Goal: Entertainment & Leisure: Consume media (video, audio)

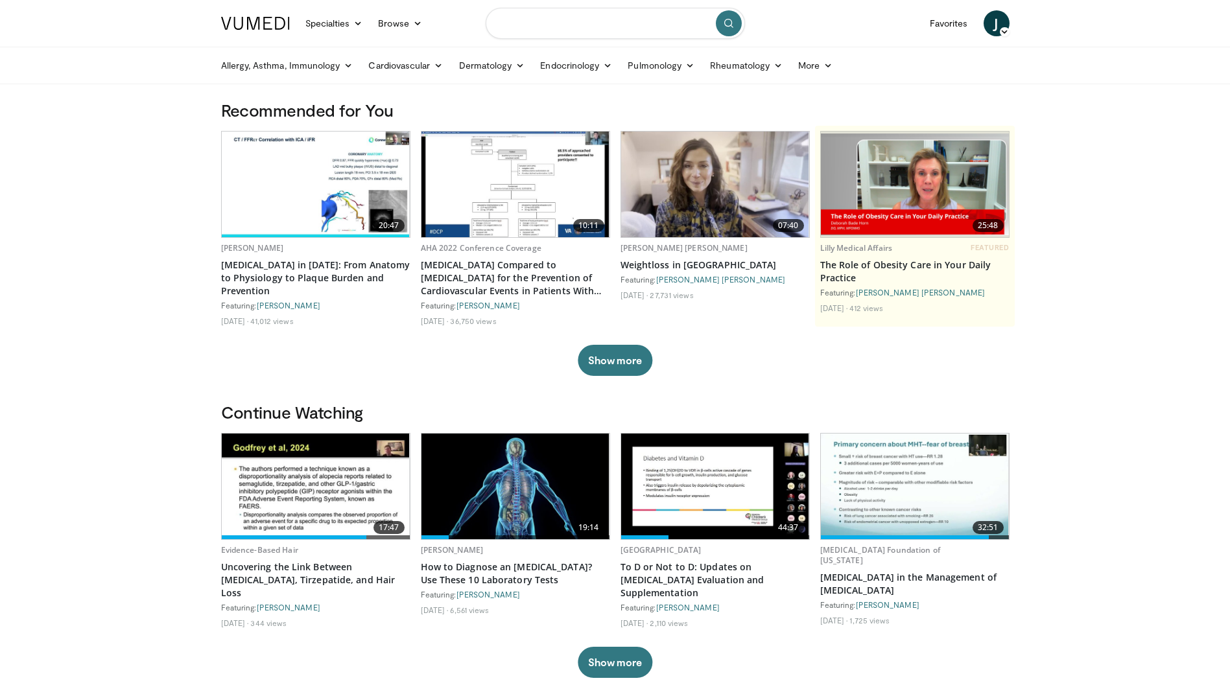
click at [633, 29] on input "Search topics, interventions" at bounding box center [614, 23] width 259 height 31
type input "**********"
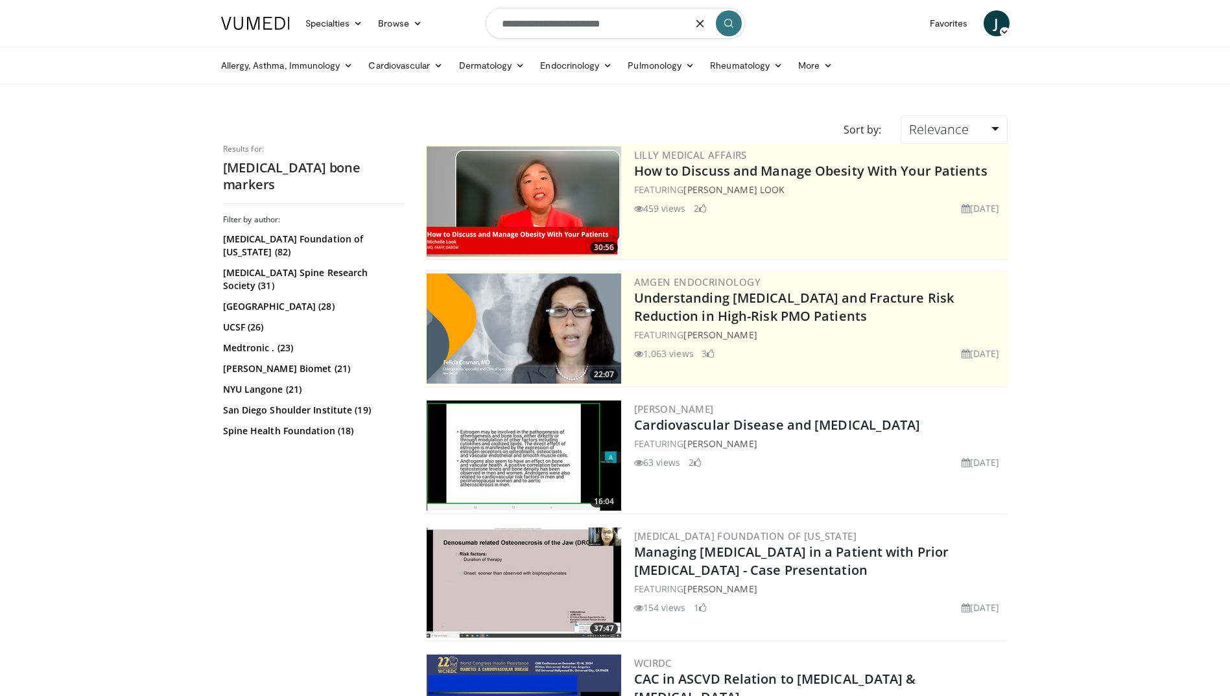
drag, startPoint x: 641, startPoint y: 28, endPoint x: 469, endPoint y: 32, distance: 171.8
click at [469, 32] on nav "Specialties Adult & Family Medicine Allergy, Asthma, Immunology Anesthesiology …" at bounding box center [615, 23] width 804 height 47
type input "**********"
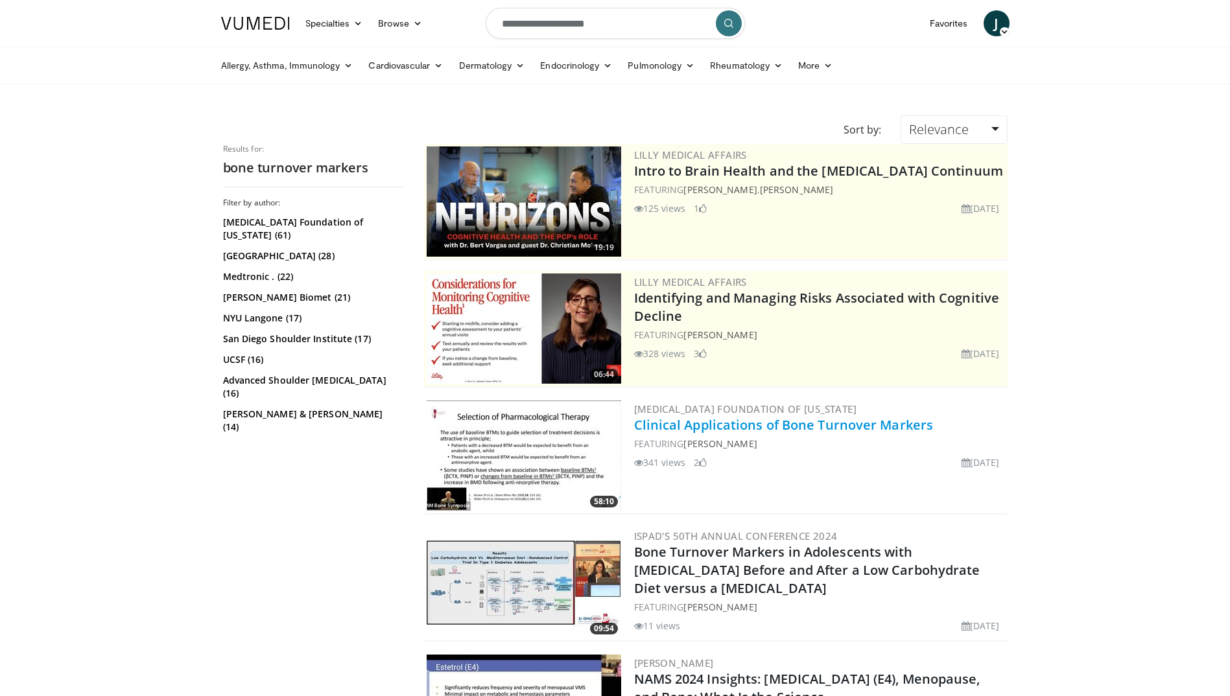
click at [732, 428] on link "Clinical Applications of Bone Turnover Markers" at bounding box center [783, 425] width 299 height 18
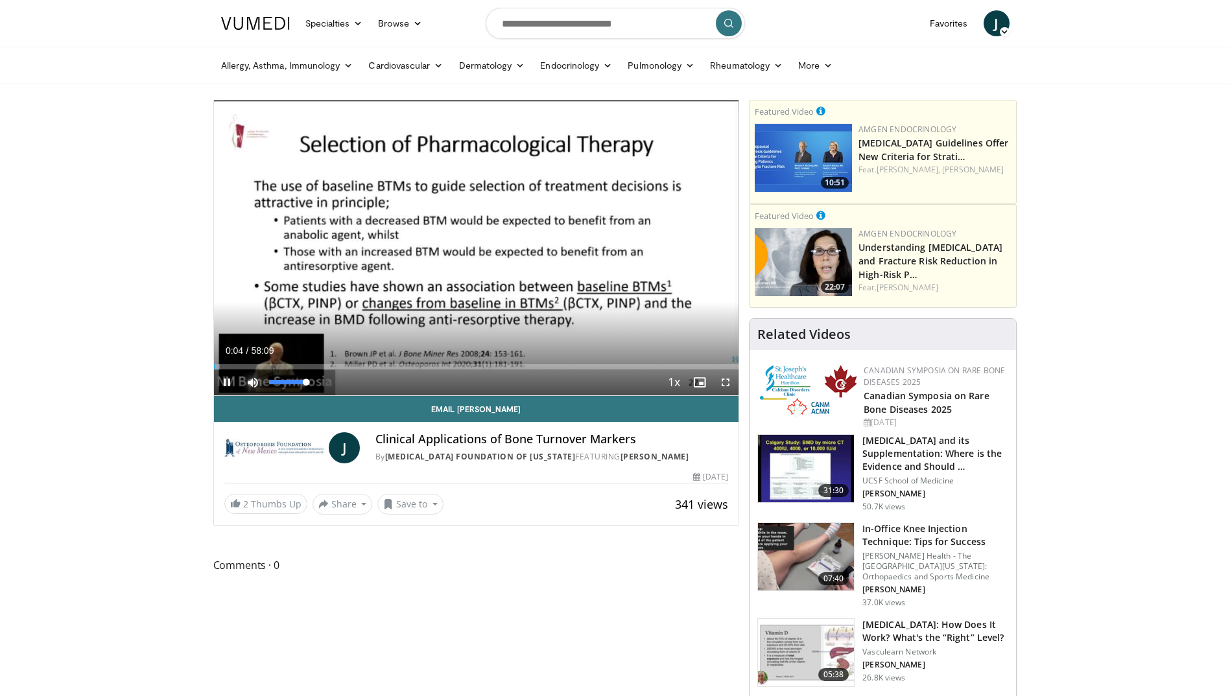
click at [257, 378] on span "Video Player" at bounding box center [253, 382] width 26 height 26
click at [270, 384] on div "Volume Level" at bounding box center [269, 382] width 1 height 5
click at [274, 380] on div "Volume Level" at bounding box center [271, 382] width 5 height 5
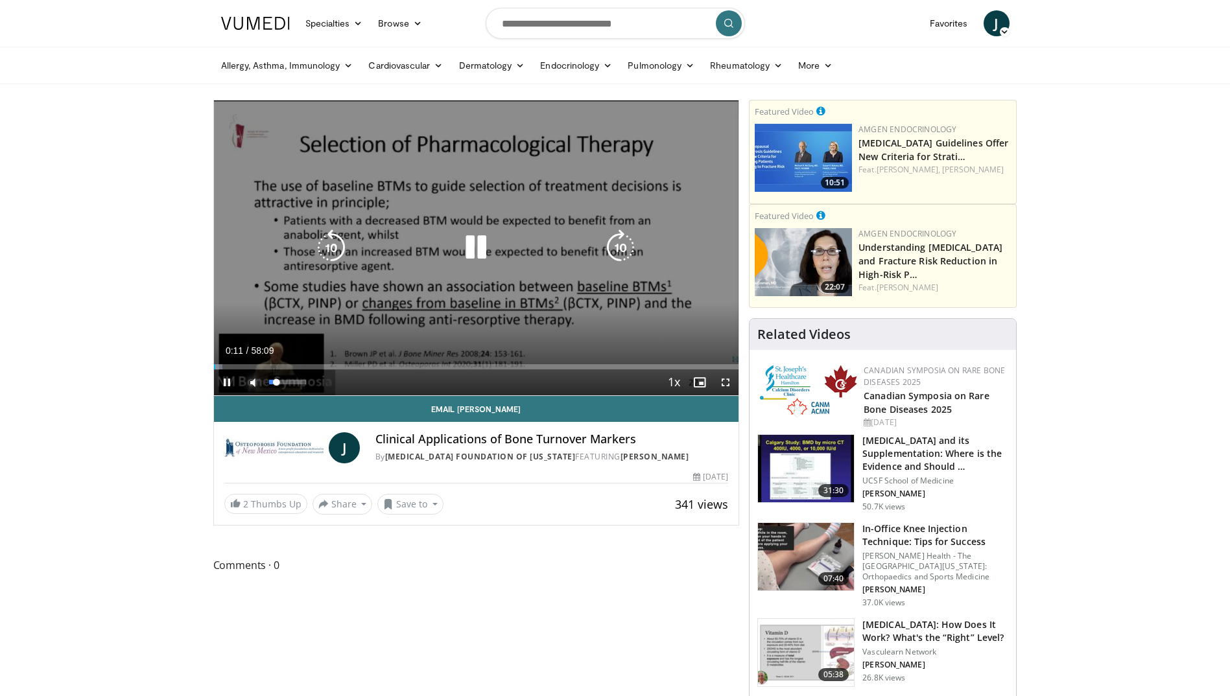
click at [276, 382] on div "Volume Level" at bounding box center [273, 382] width 8 height 5
click at [278, 383] on div "Volume Level" at bounding box center [274, 382] width 10 height 5
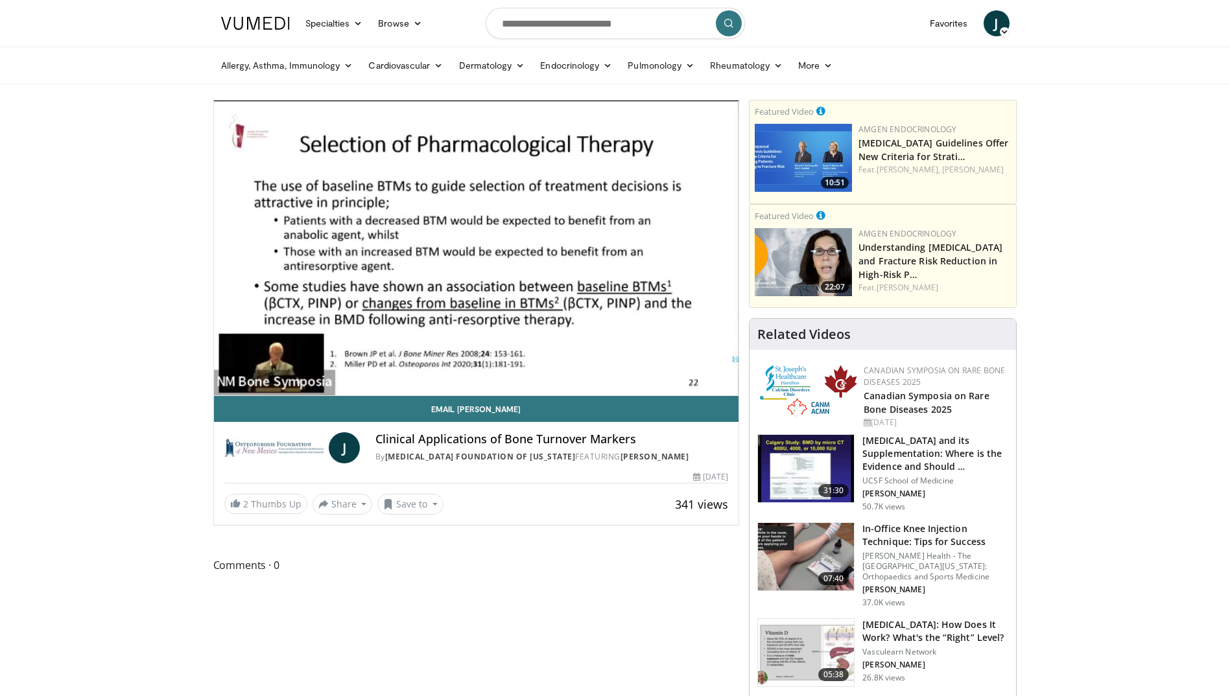
click at [283, 382] on div "Volume Level" at bounding box center [276, 382] width 14 height 5
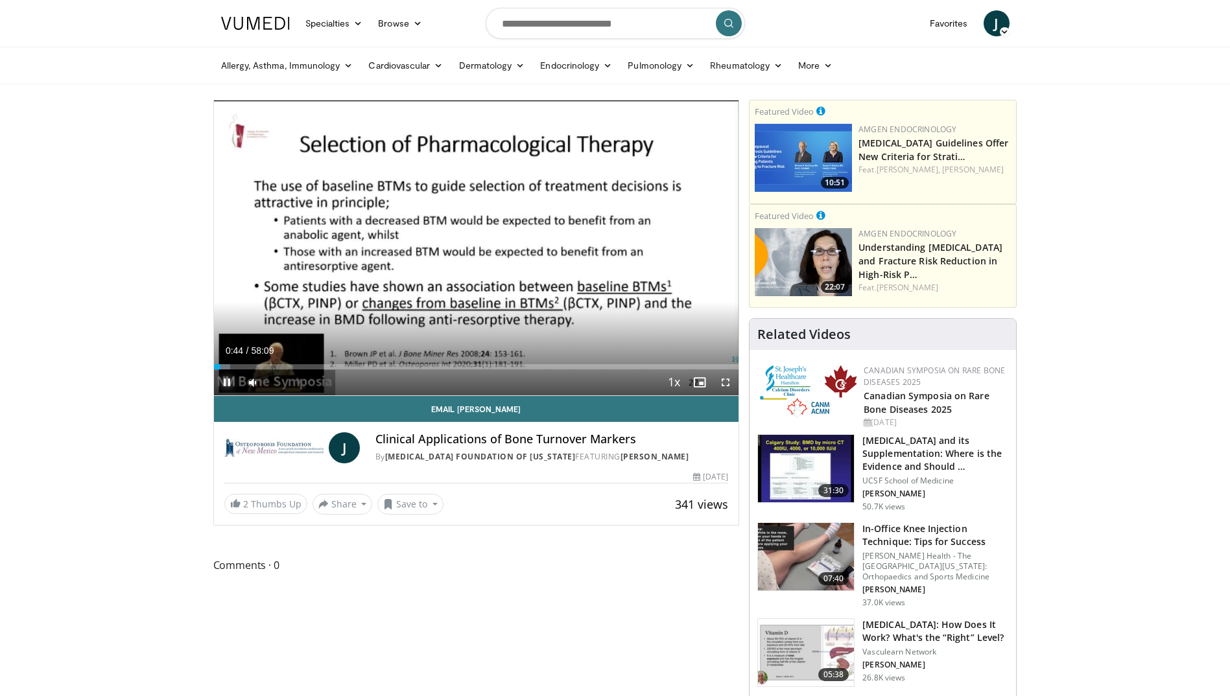
click at [224, 385] on span "Video Player" at bounding box center [227, 382] width 26 height 26
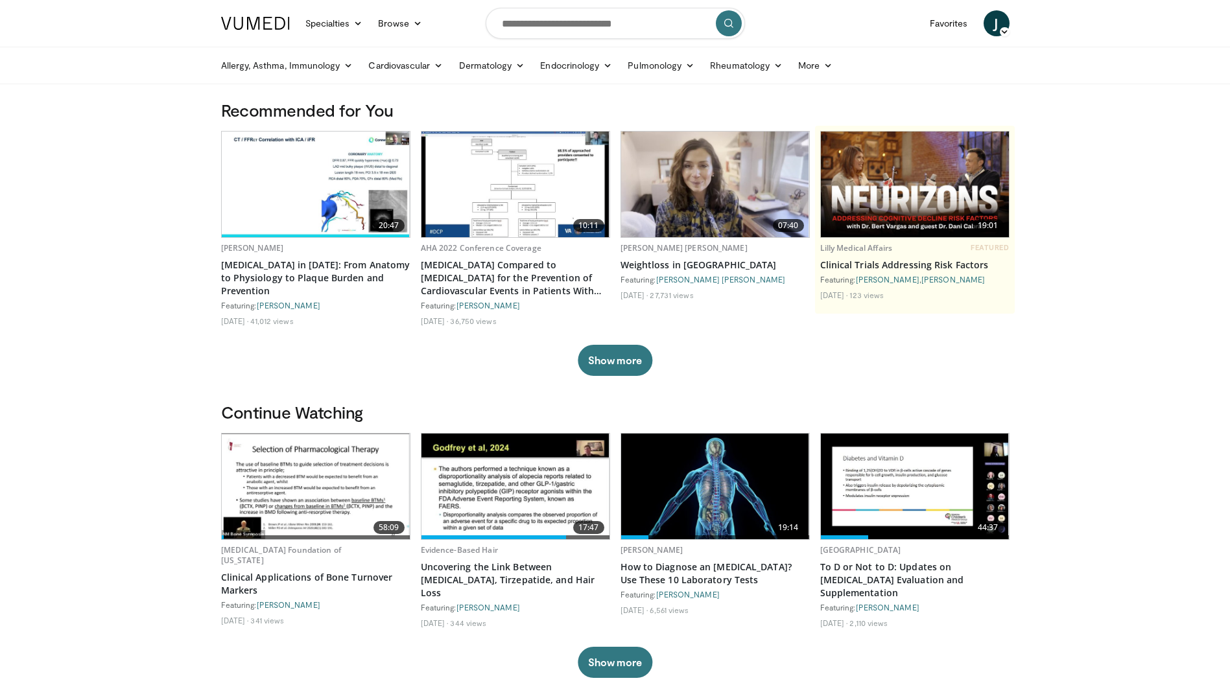
click at [318, 460] on img at bounding box center [316, 487] width 188 height 106
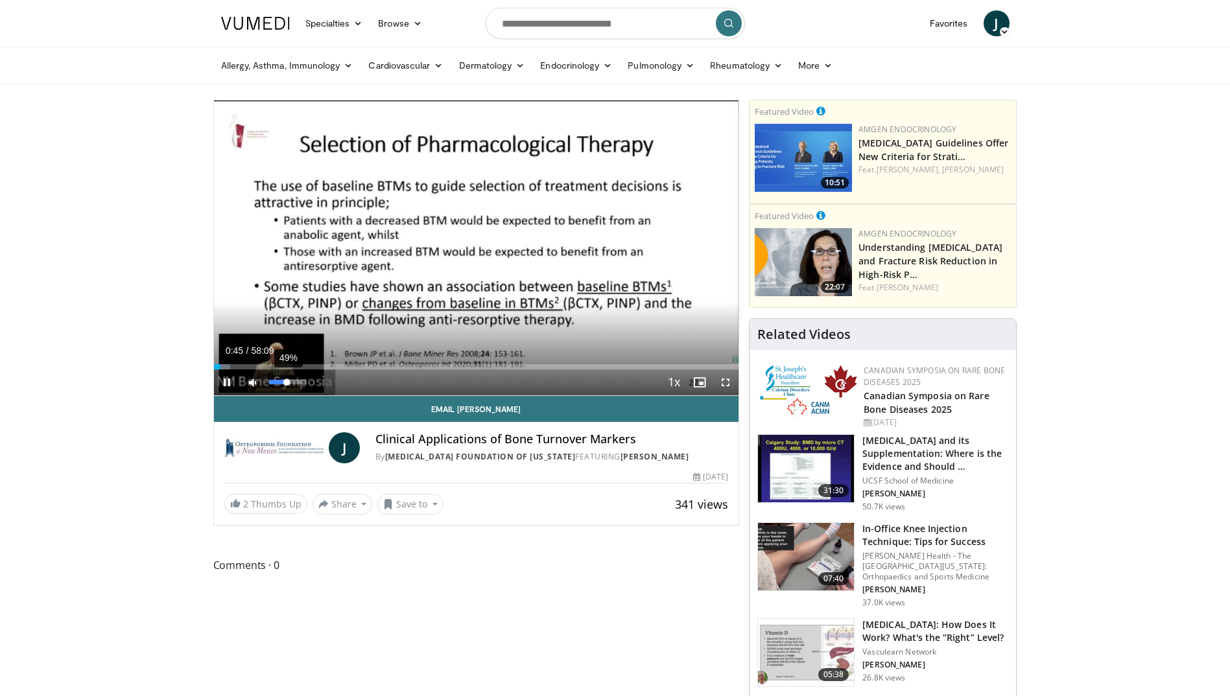
click at [287, 382] on div "Volume Level" at bounding box center [278, 382] width 18 height 5
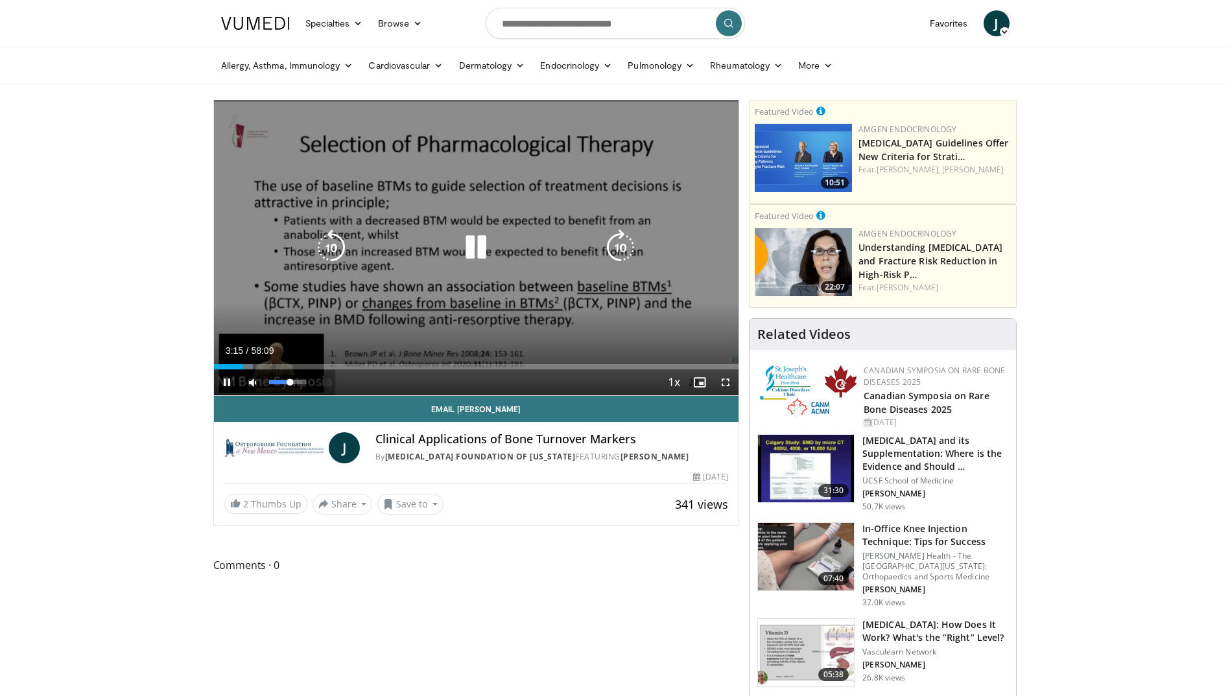
click at [290, 382] on div "Volume Level" at bounding box center [279, 382] width 21 height 5
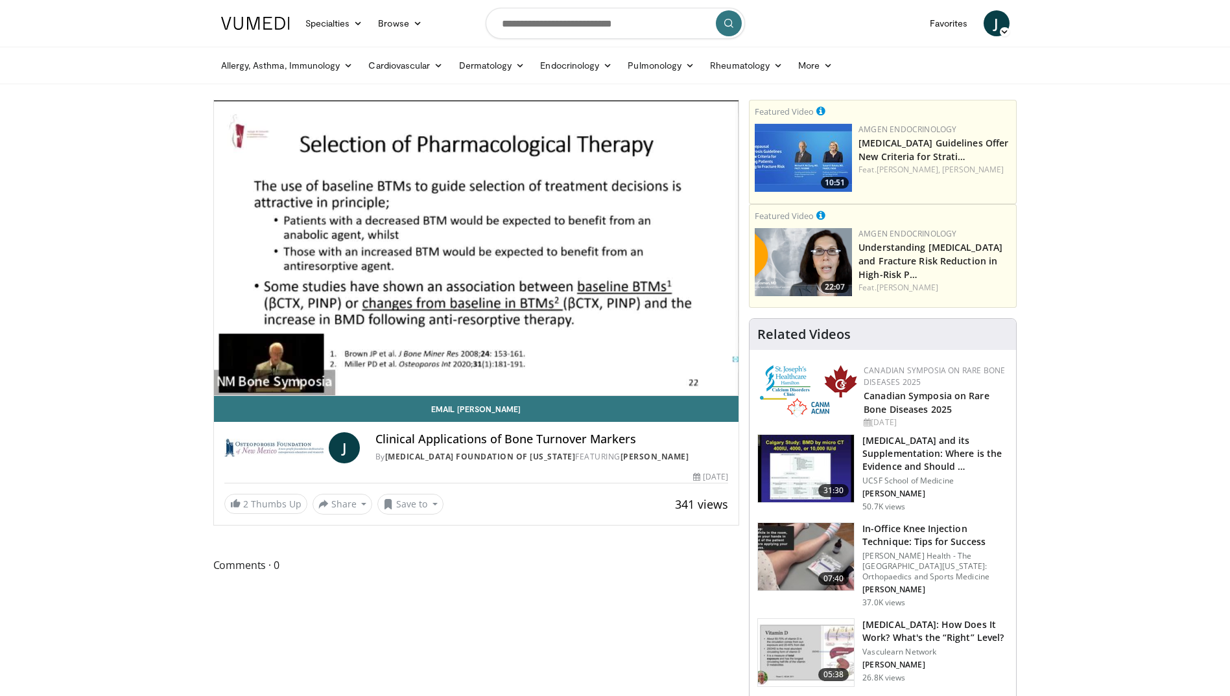
click at [295, 386] on video-js "**********" at bounding box center [476, 248] width 525 height 296
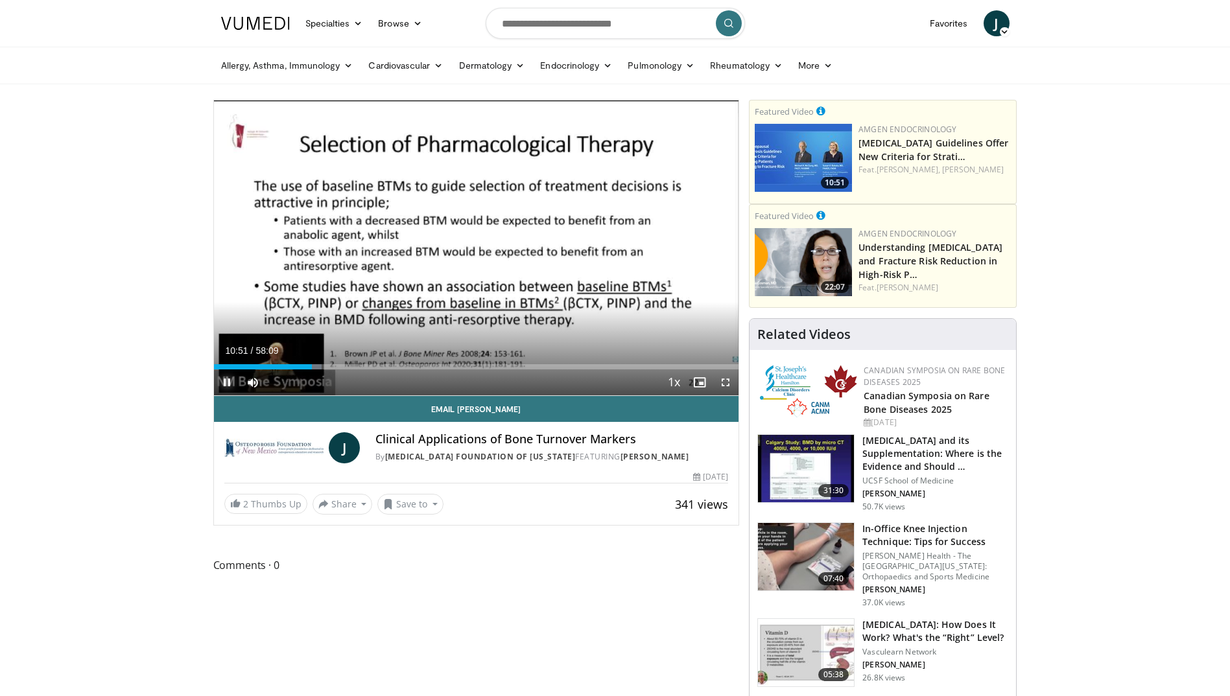
click at [227, 378] on span "Video Player" at bounding box center [227, 382] width 26 height 26
click at [229, 380] on span "Video Player" at bounding box center [227, 382] width 26 height 26
click at [227, 378] on span "Video Player" at bounding box center [227, 382] width 26 height 26
click at [222, 379] on span "Video Player" at bounding box center [227, 382] width 26 height 26
click at [230, 379] on span "Video Player" at bounding box center [227, 382] width 26 height 26
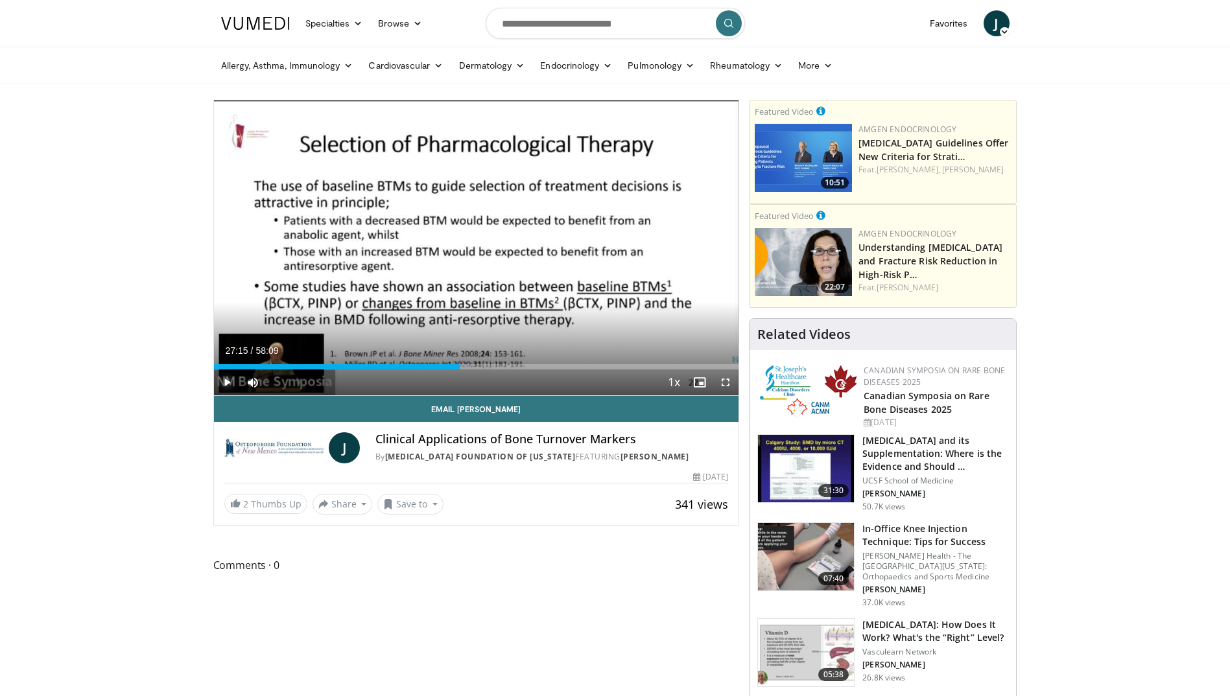
click at [221, 380] on span "Video Player" at bounding box center [227, 382] width 26 height 26
click at [224, 381] on span "Video Player" at bounding box center [227, 382] width 26 height 26
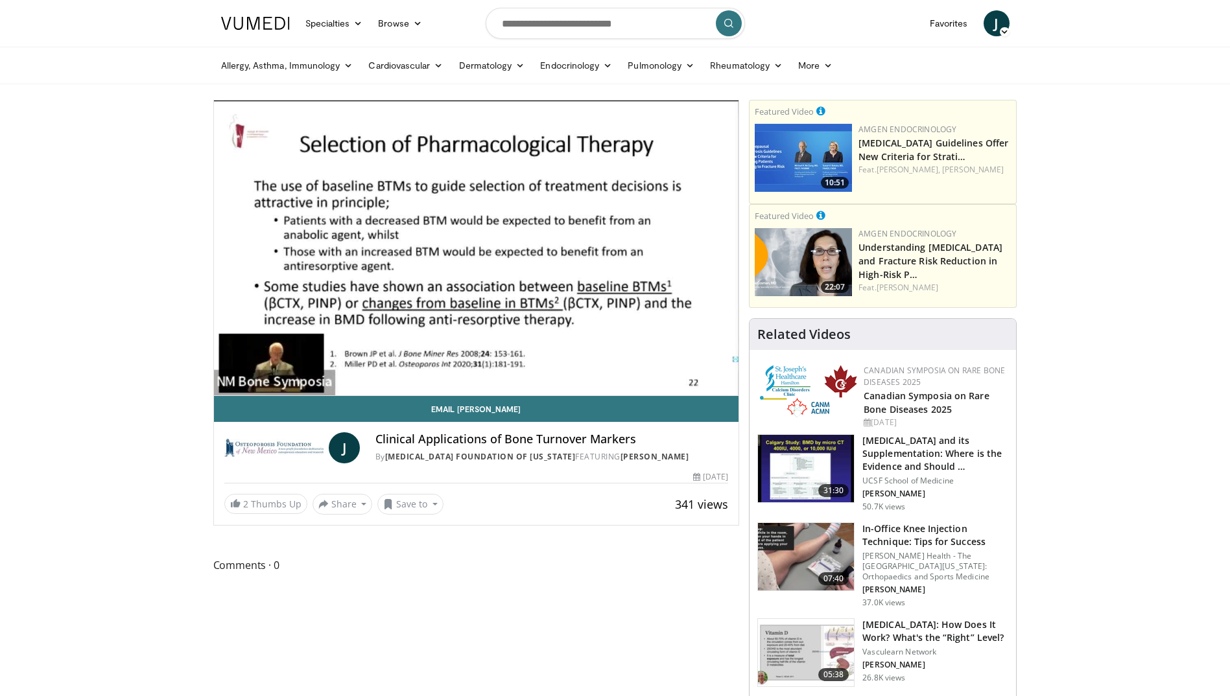
click at [226, 382] on video-js "**********" at bounding box center [476, 248] width 525 height 296
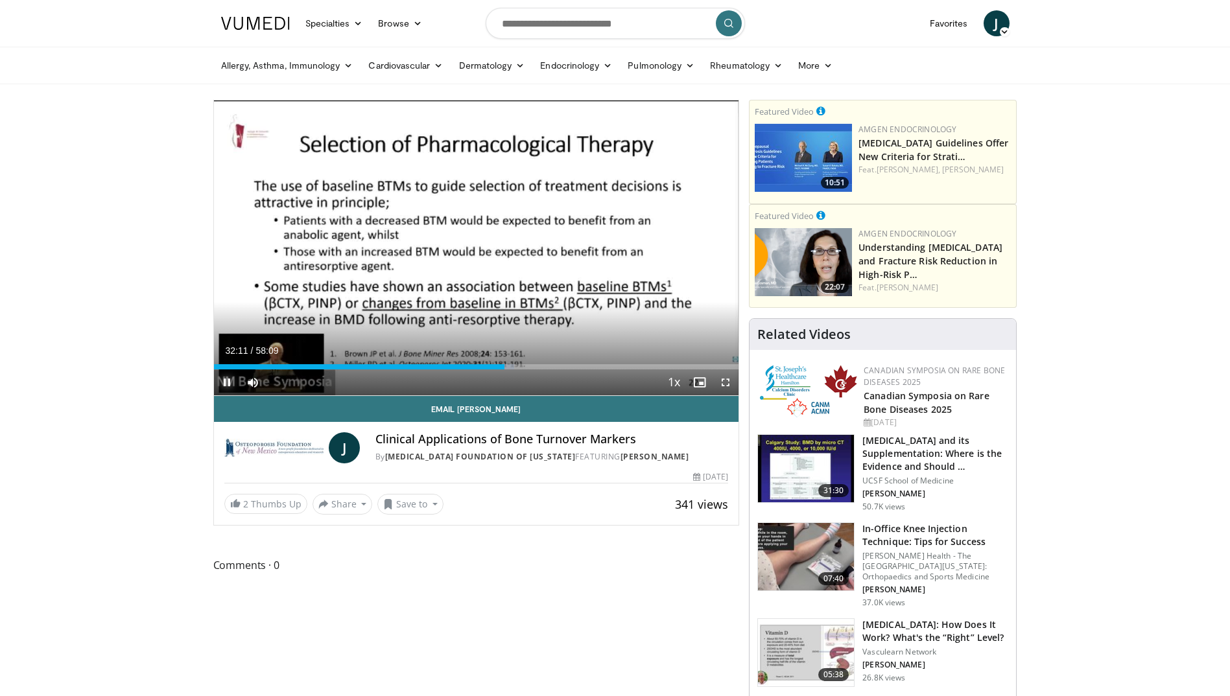
click at [229, 377] on span "Video Player" at bounding box center [227, 382] width 26 height 26
